Goal: Navigation & Orientation: Find specific page/section

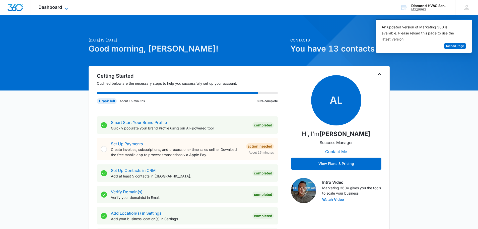
click at [58, 8] on span "Dashboard" at bounding box center [50, 7] width 24 height 5
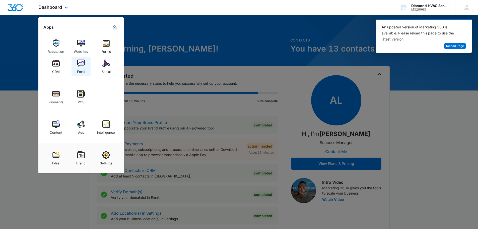
click at [79, 65] on img at bounding box center [81, 63] width 8 height 8
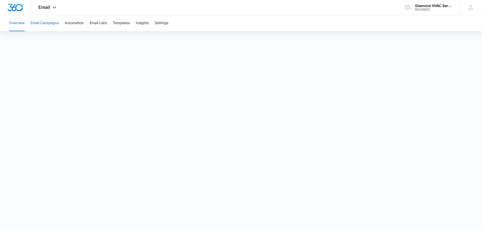
click at [42, 22] on button "Email Campaigns" at bounding box center [45, 23] width 28 height 16
click at [55, 7] on icon at bounding box center [54, 9] width 6 height 6
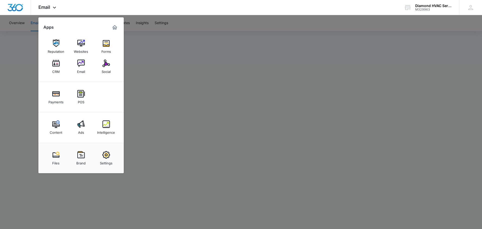
click at [249, 105] on div at bounding box center [241, 114] width 482 height 229
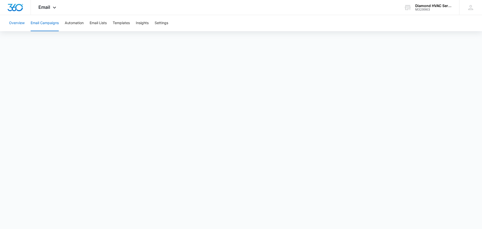
click at [21, 21] on button "Overview" at bounding box center [17, 23] width 16 height 16
click at [20, 11] on img "Dashboard" at bounding box center [15, 8] width 16 height 8
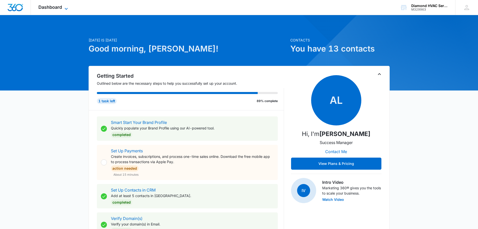
click at [54, 7] on span "Dashboard" at bounding box center [50, 7] width 24 height 5
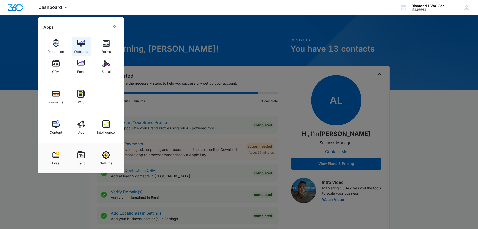
click at [81, 44] on img at bounding box center [81, 43] width 8 height 8
